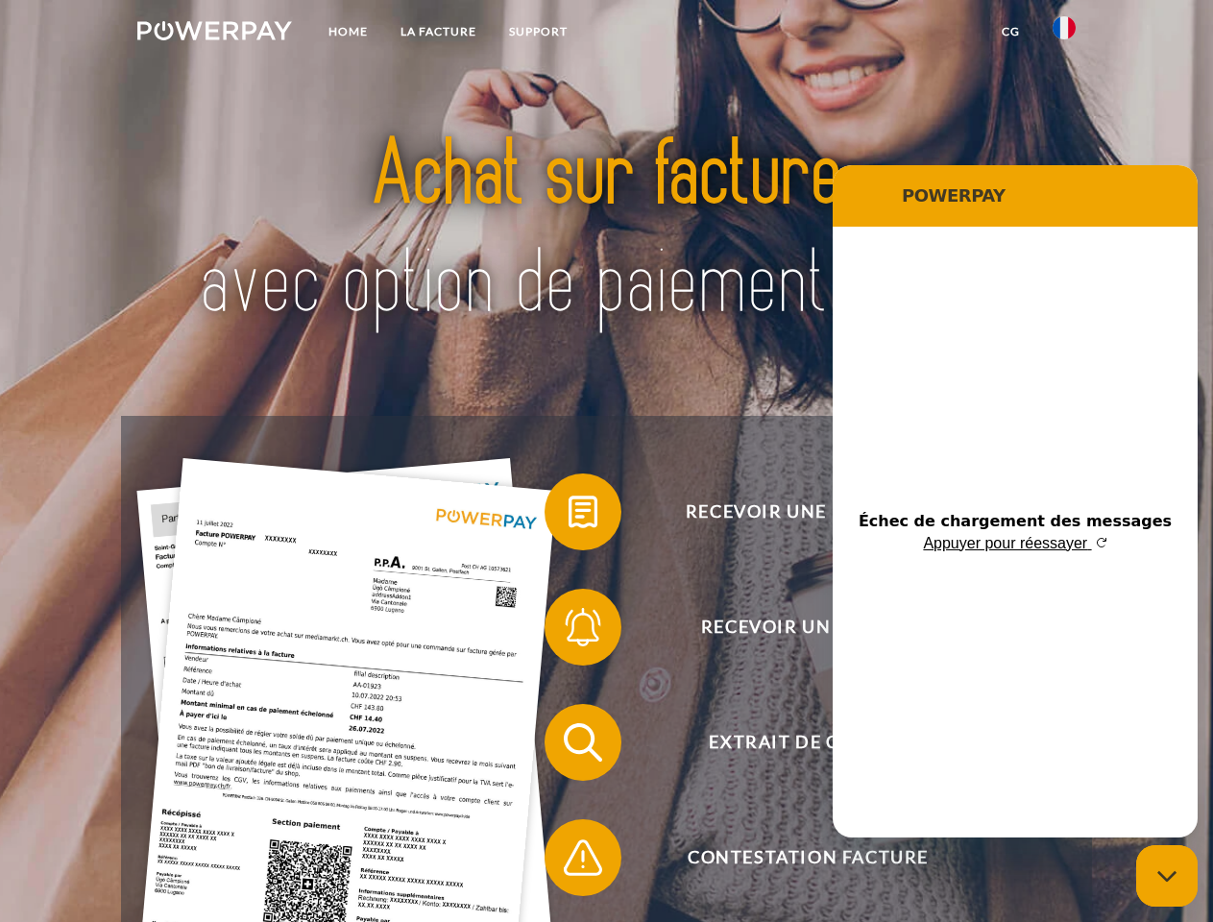
click at [214, 34] on img at bounding box center [214, 30] width 155 height 19
click at [1064, 34] on img at bounding box center [1064, 27] width 23 height 23
click at [1010, 32] on link "CG" at bounding box center [1011, 31] width 51 height 35
click at [569, 516] on span at bounding box center [554, 512] width 96 height 96
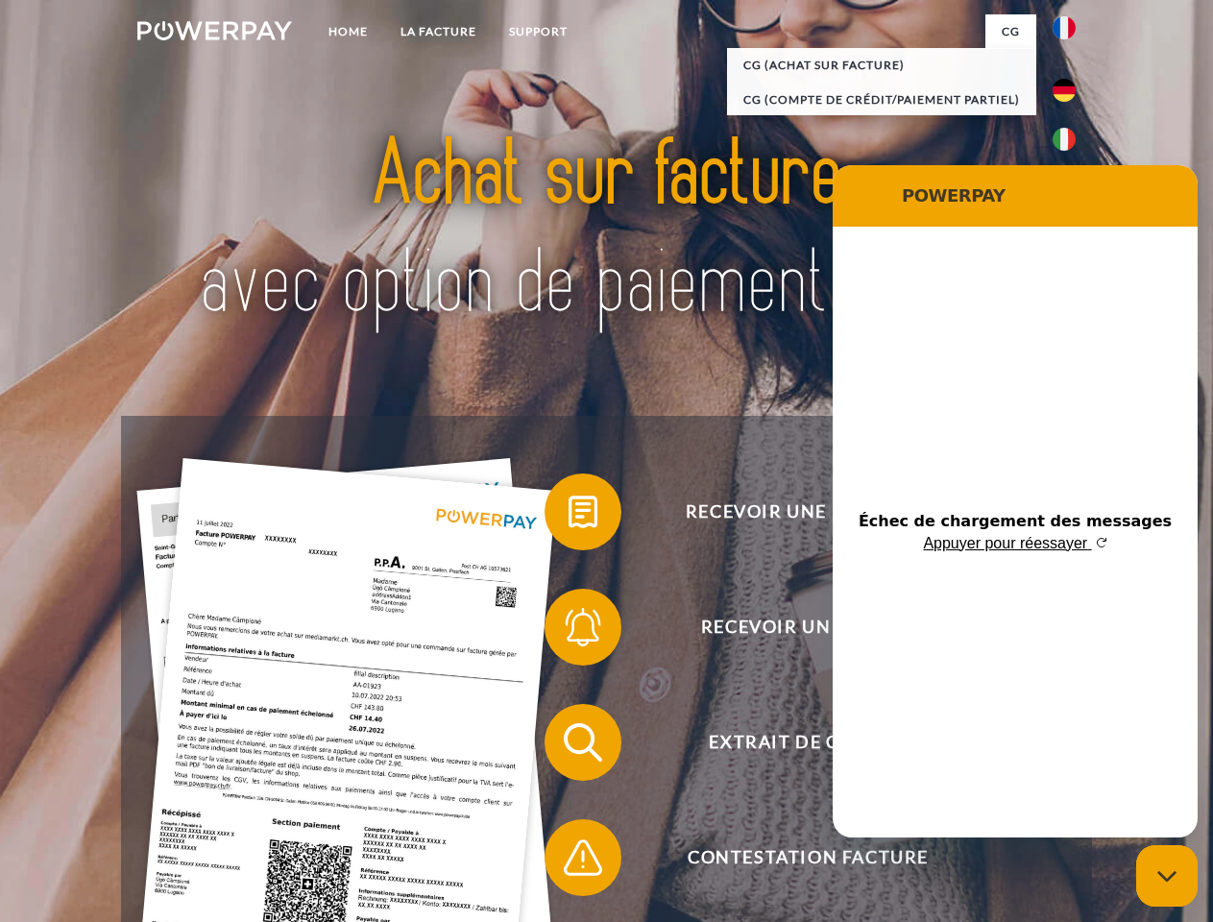
click at [569, 631] on span at bounding box center [554, 627] width 96 height 96
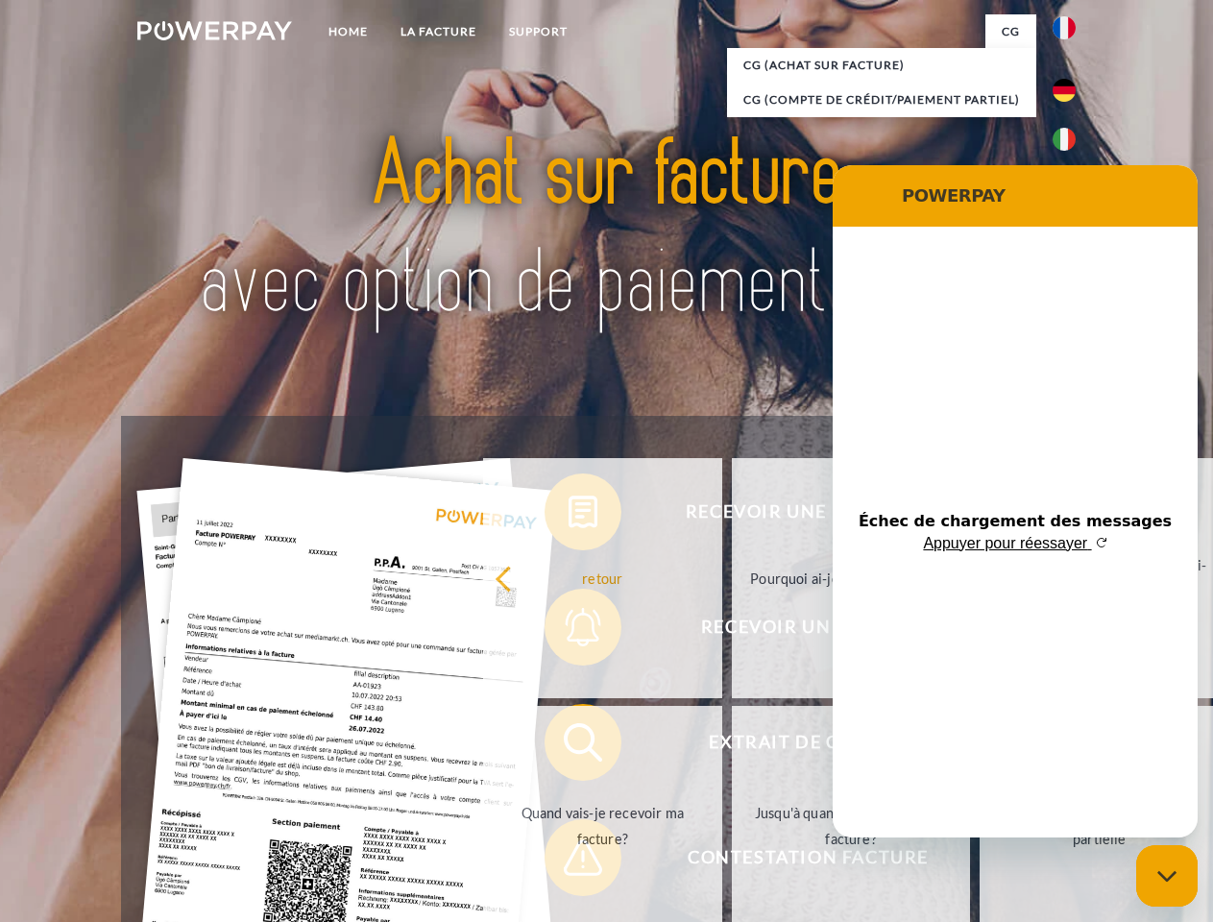
click at [732, 746] on link "Jusqu'à quand dois-je payer ma facture?" at bounding box center [851, 826] width 239 height 240
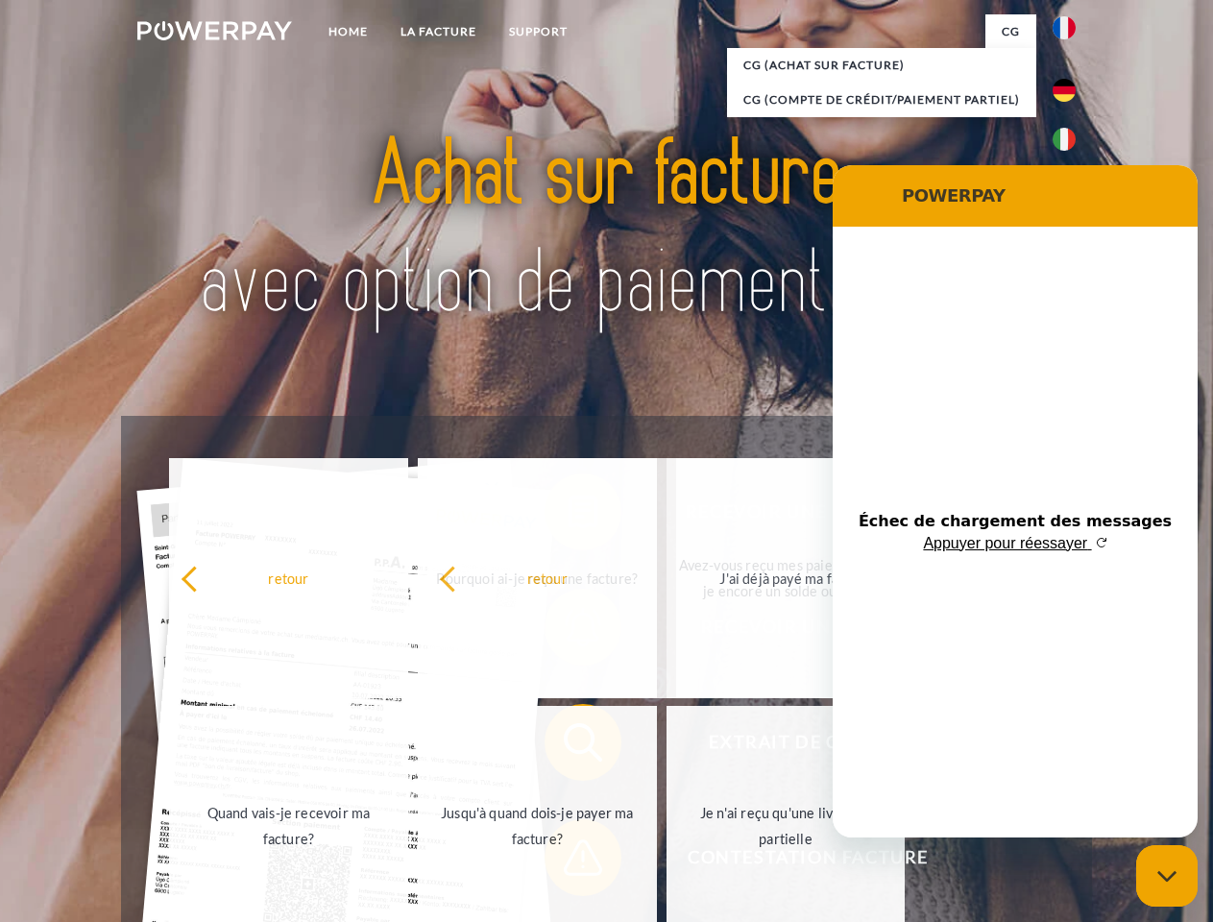
click at [569, 862] on span at bounding box center [554, 858] width 96 height 96
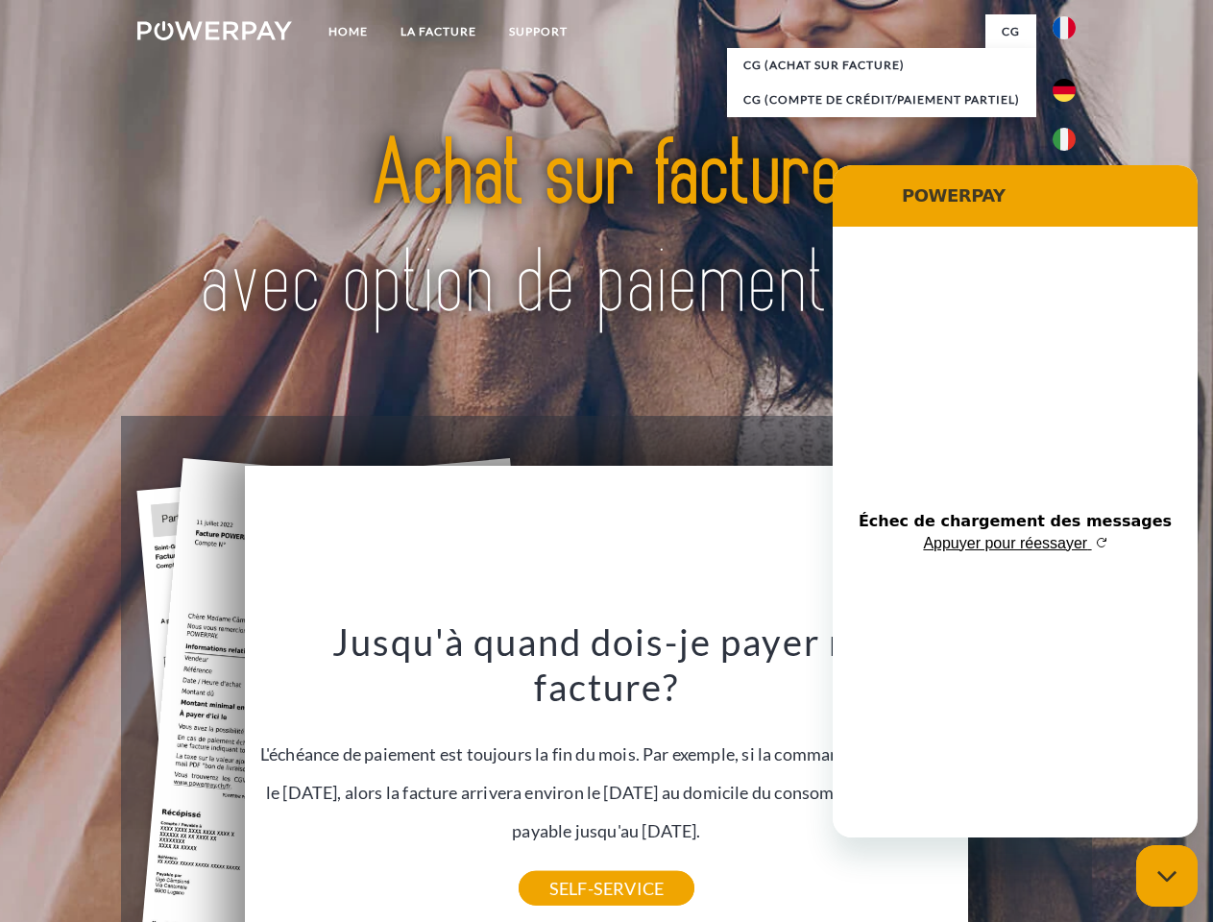
click at [1167, 876] on icon "Fermer la fenêtre de messagerie" at bounding box center [1167, 876] width 20 height 12
